Goal: Task Accomplishment & Management: Complete application form

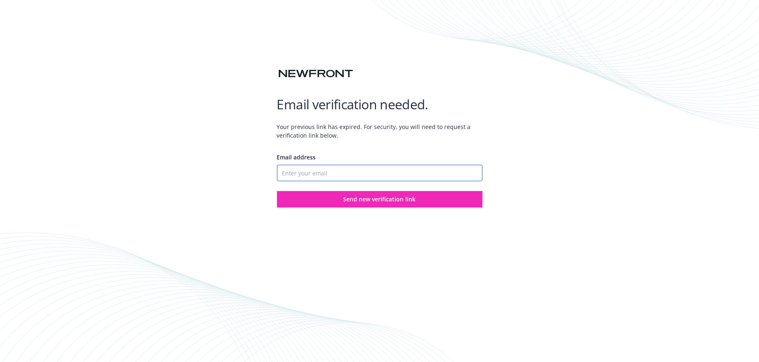
click at [313, 173] on input "Email address" at bounding box center [379, 173] width 205 height 16
type input "bcoetrust@bcoe.org"
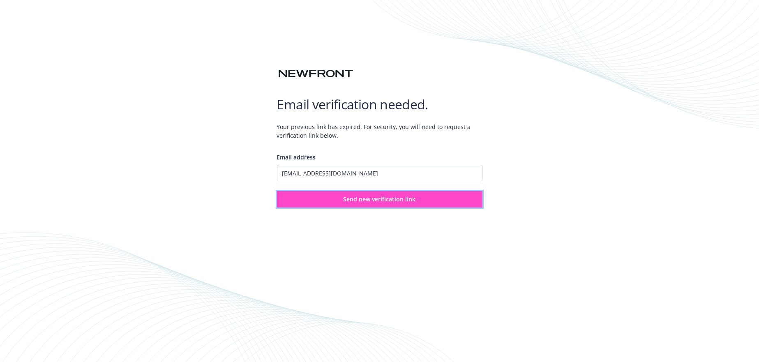
click at [359, 200] on span "Send new verification link" at bounding box center [379, 199] width 72 height 8
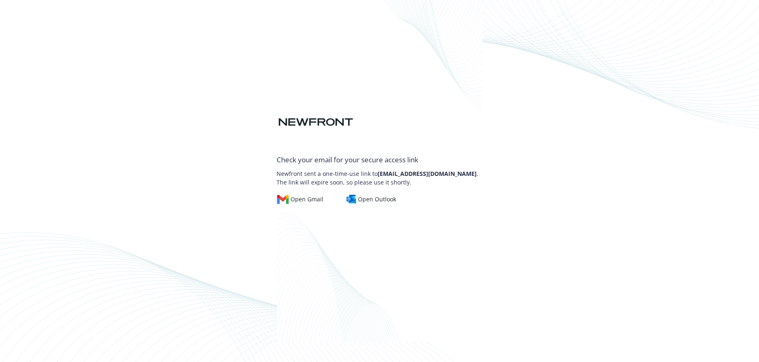
click at [472, 216] on div "Check your email for your secure access link Newfront sent a one-time-use link …" at bounding box center [379, 162] width 205 height 362
click at [445, 216] on div "Check your email for your secure access link Newfront sent a one-time-use link …" at bounding box center [379, 162] width 205 height 362
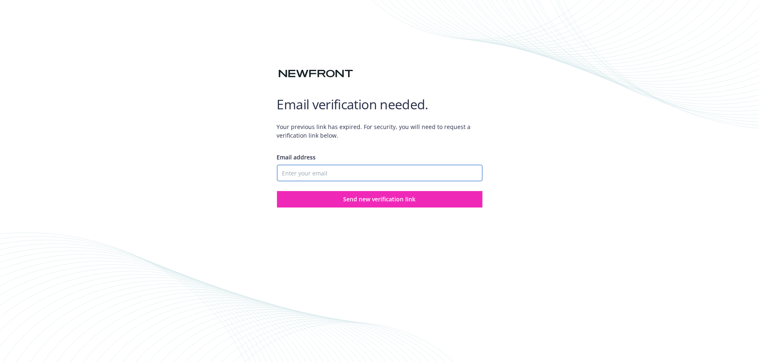
click at [321, 173] on input "Email address" at bounding box center [379, 173] width 205 height 16
type input "[EMAIL_ADDRESS][DOMAIN_NAME]"
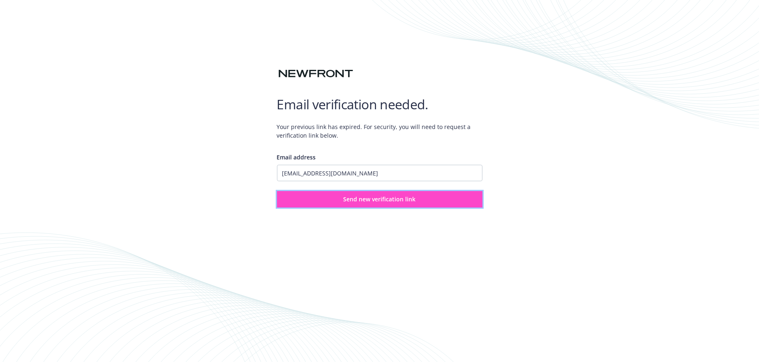
click at [349, 201] on span "Send new verification link" at bounding box center [379, 199] width 72 height 8
